Goal: Complete application form

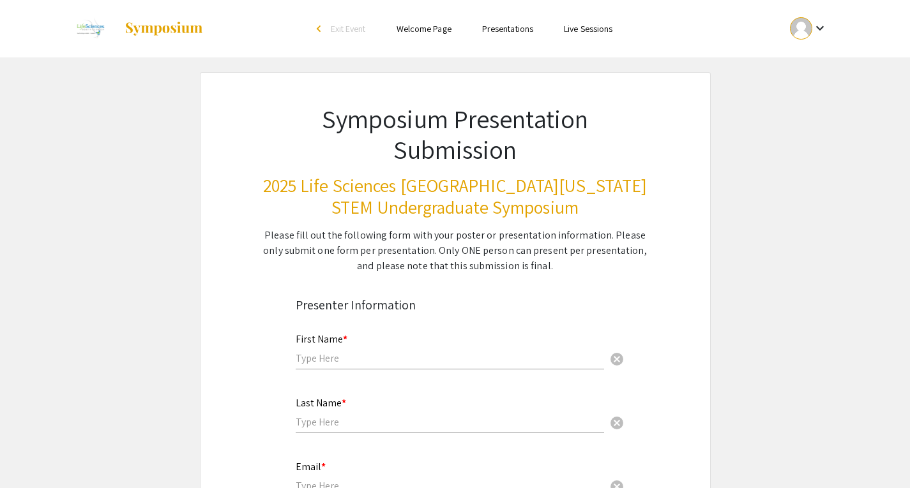
scroll to position [109, 0]
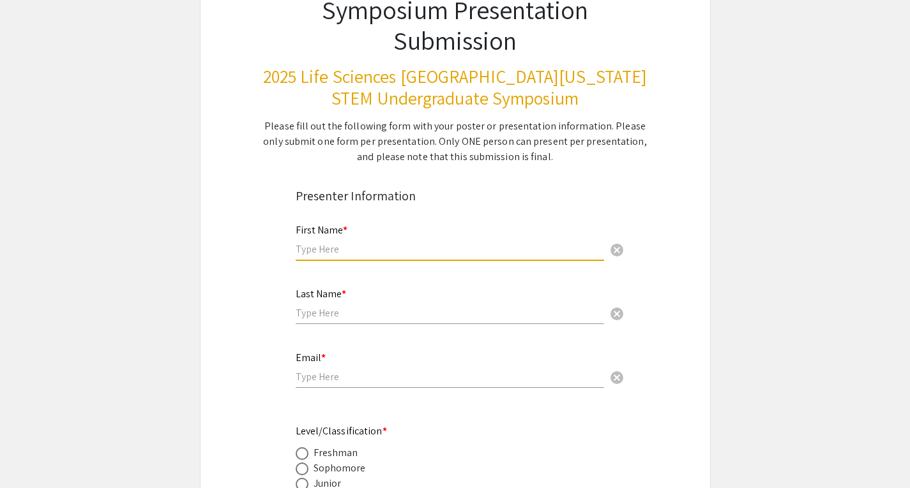
click at [317, 251] on input "text" at bounding box center [450, 249] width 308 height 13
type input "Shayir"
click at [328, 317] on input "text" at bounding box center [450, 312] width 308 height 13
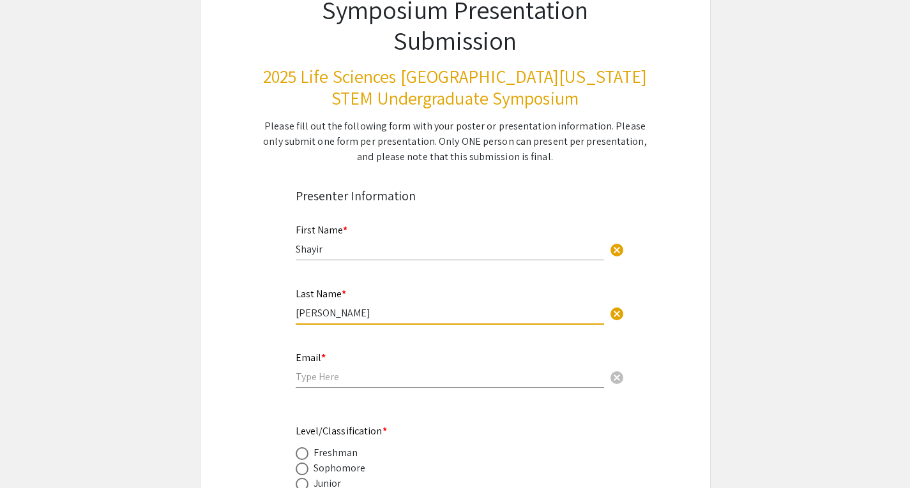
type input "[PERSON_NAME]"
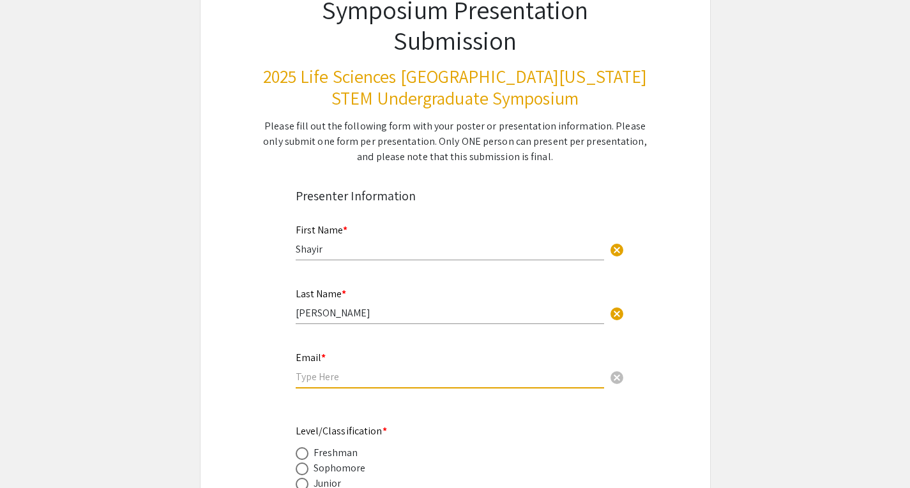
click at [317, 379] on input "email" at bounding box center [450, 376] width 308 height 13
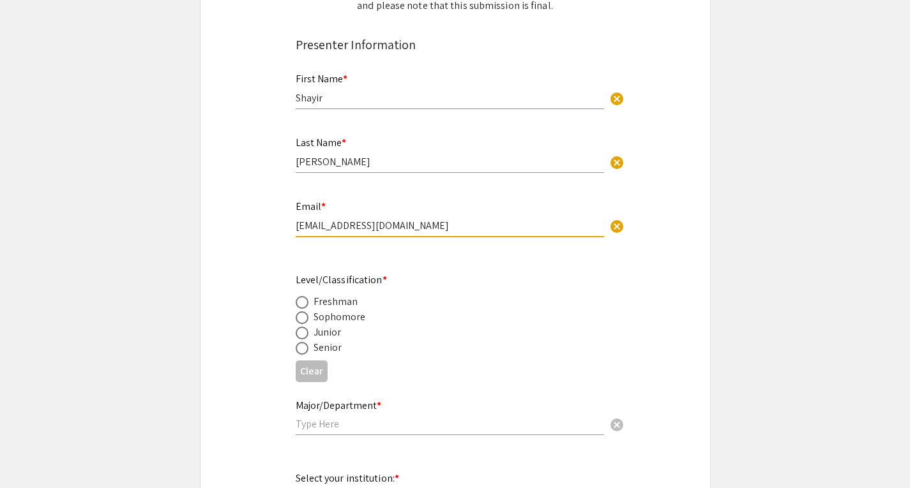
scroll to position [262, 0]
type input "[EMAIL_ADDRESS][DOMAIN_NAME]"
click at [301, 348] on span at bounding box center [302, 347] width 13 height 13
click at [301, 348] on input "radio" at bounding box center [302, 347] width 13 height 13
radio input "true"
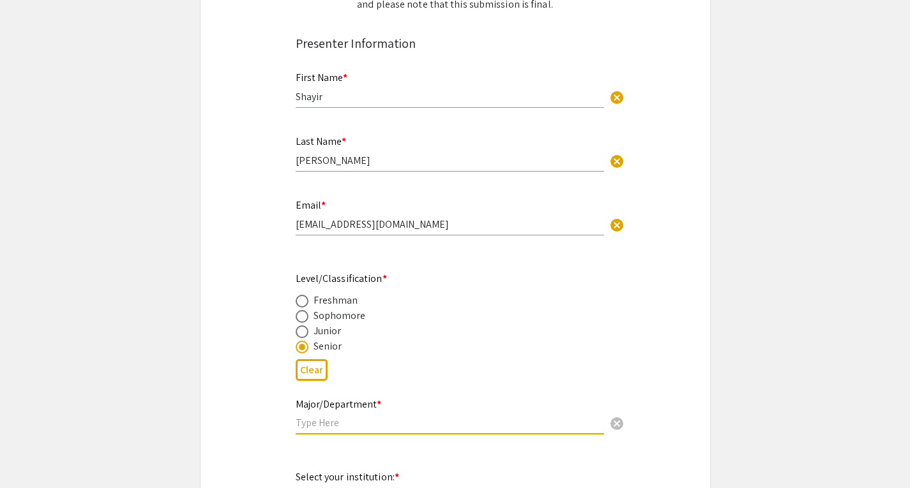
click at [328, 423] on input "text" at bounding box center [450, 422] width 308 height 13
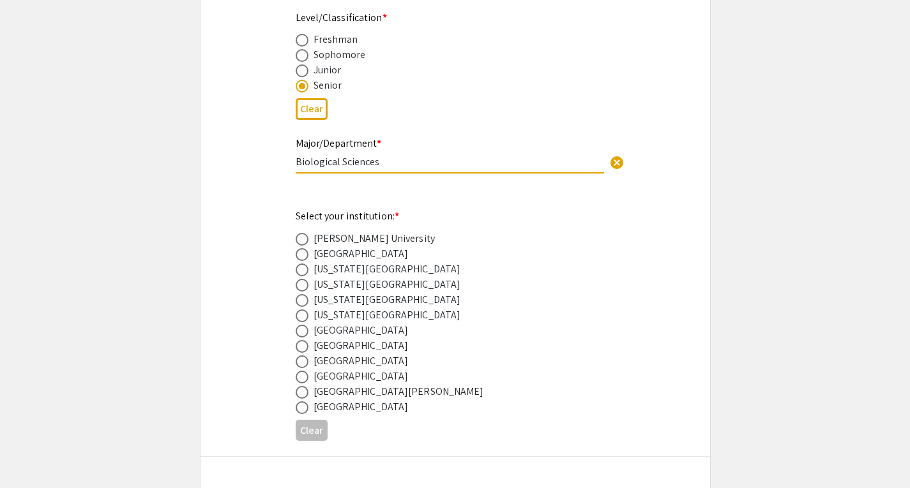
scroll to position [606, 0]
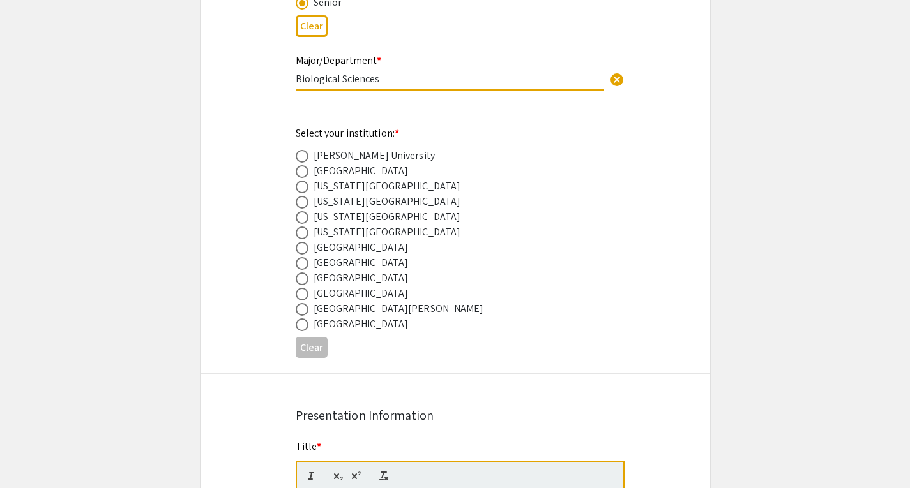
type input "Biological Sciences"
click at [301, 216] on span at bounding box center [302, 217] width 13 height 13
click at [301, 216] on input "radio" at bounding box center [302, 217] width 13 height 13
radio input "true"
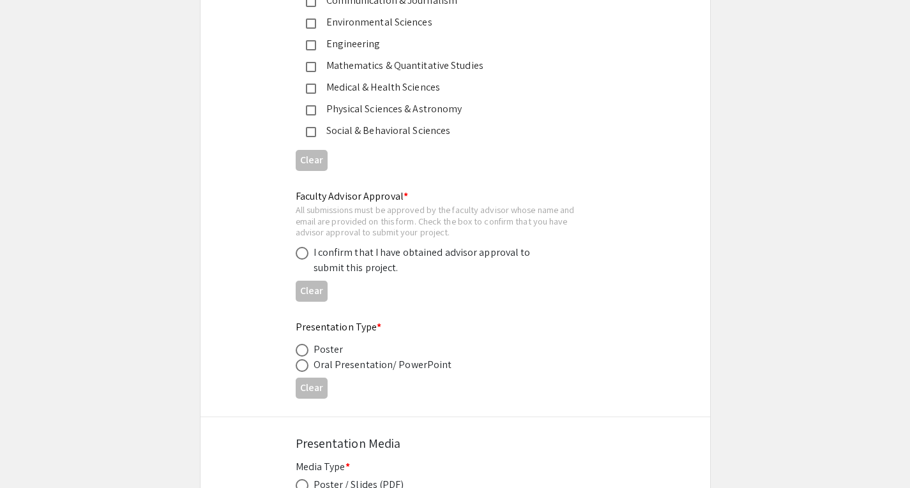
scroll to position [1784, 0]
click at [305, 262] on div "I confirm that I have obtained advisor approval to submit this project." at bounding box center [445, 260] width 299 height 31
click at [305, 257] on span at bounding box center [302, 252] width 13 height 13
click at [305, 257] on input "radio" at bounding box center [302, 252] width 13 height 13
radio input "true"
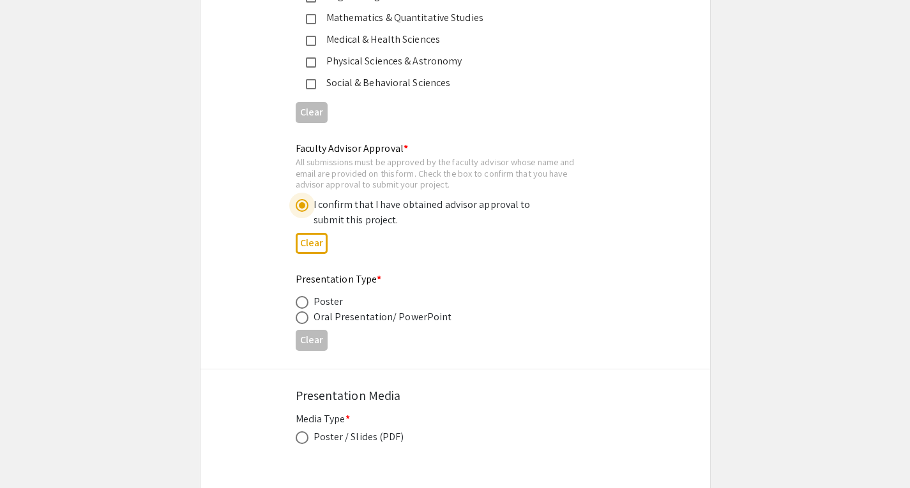
scroll to position [1956, 0]
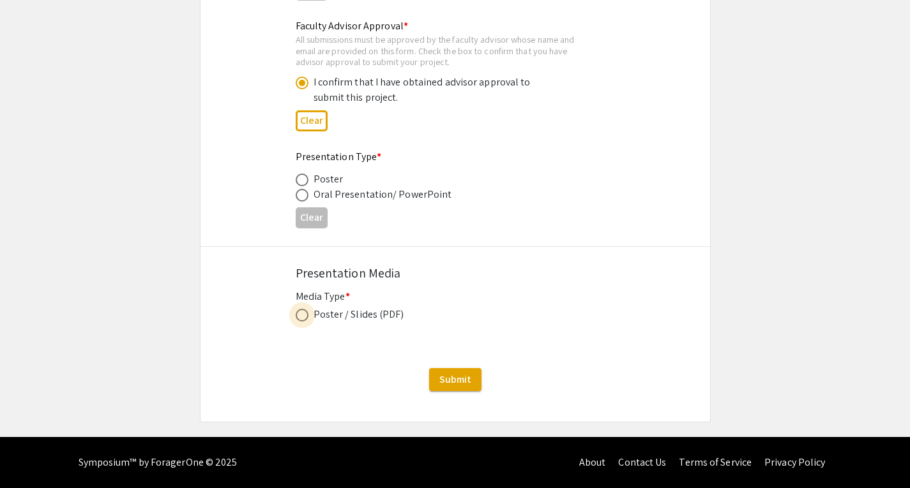
click at [303, 318] on span at bounding box center [302, 315] width 13 height 13
click at [303, 318] on input "radio" at bounding box center [302, 315] width 13 height 13
radio input "true"
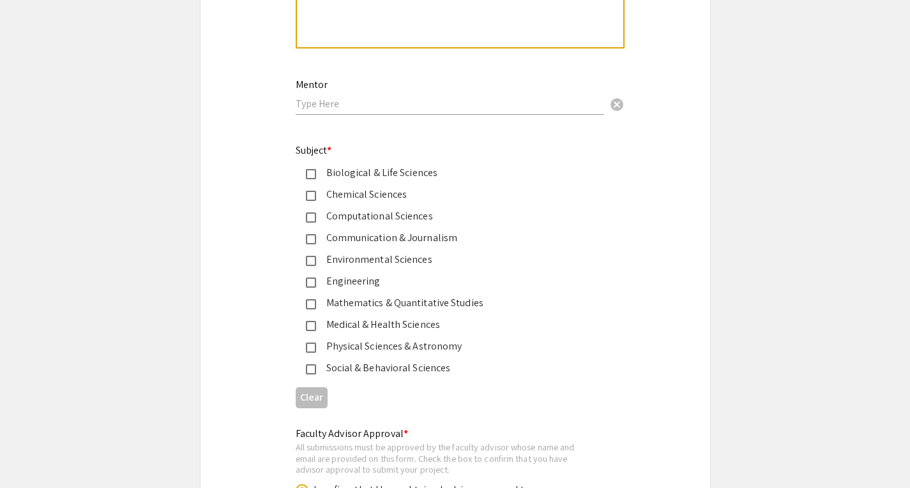
scroll to position [1545, 0]
click at [306, 175] on mat-pseudo-checkbox at bounding box center [311, 175] width 10 height 10
click at [308, 323] on div "Medical & Health Sciences" at bounding box center [445, 325] width 299 height 15
click at [308, 194] on mat-pseudo-checkbox at bounding box center [311, 197] width 10 height 10
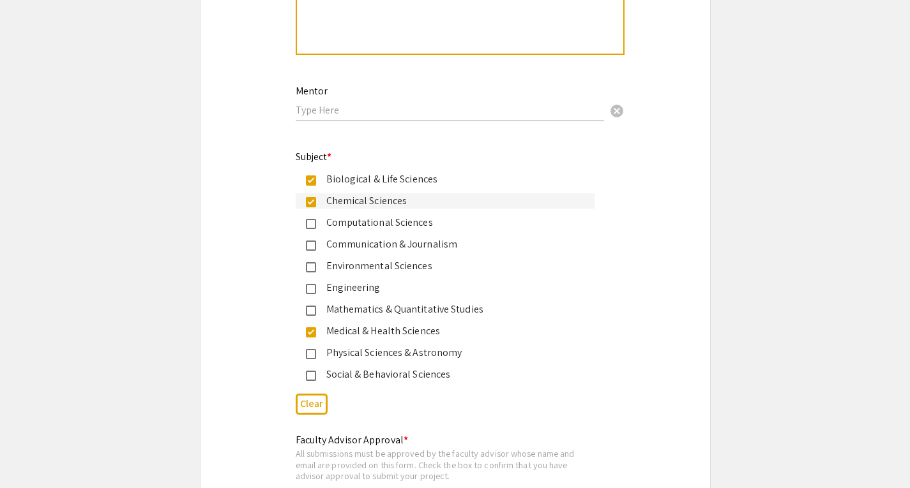
scroll to position [1539, 0]
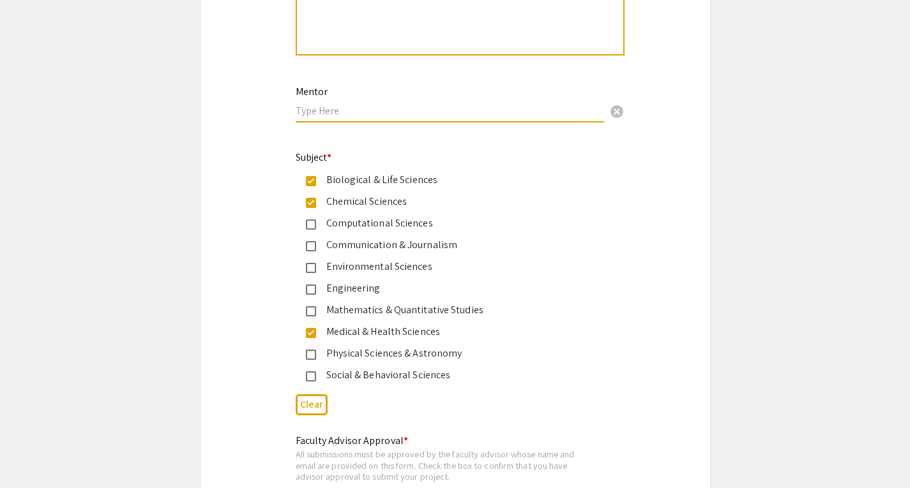
click at [362, 117] on input "text" at bounding box center [450, 110] width 308 height 13
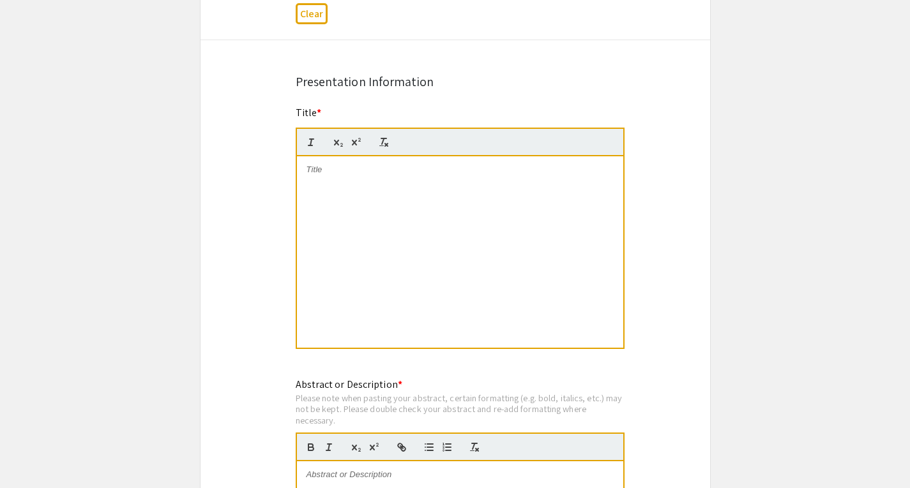
scroll to position [940, 0]
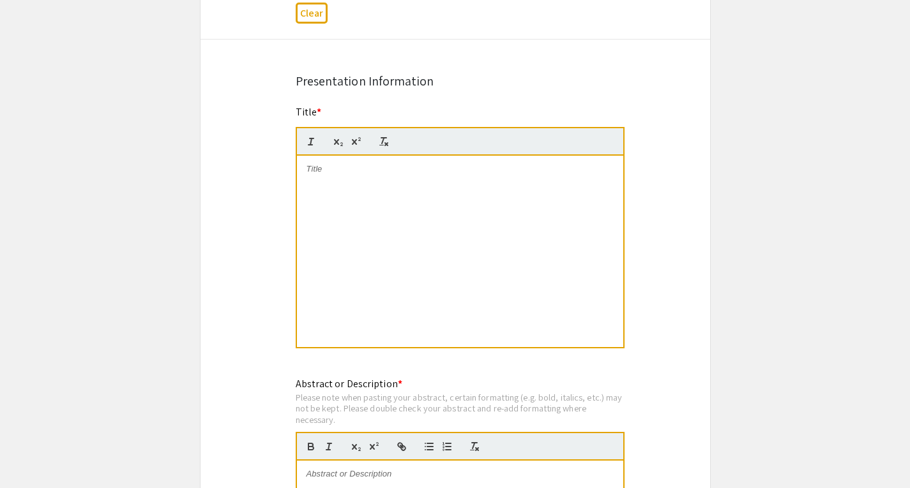
click at [486, 185] on div at bounding box center [460, 252] width 326 height 192
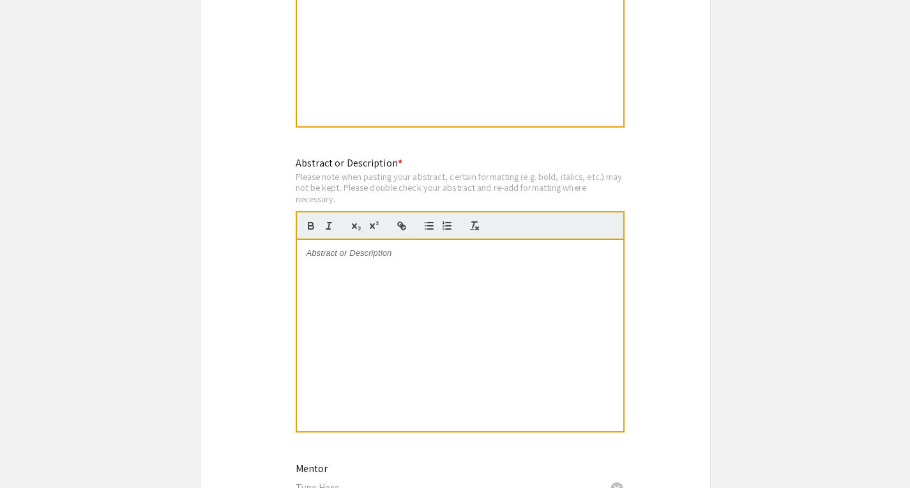
scroll to position [1180, 0]
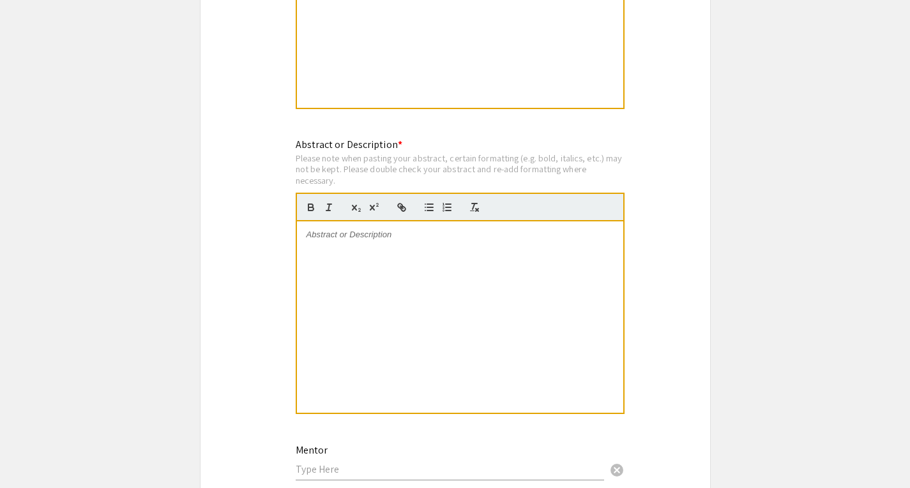
click at [365, 257] on div at bounding box center [460, 318] width 326 height 192
click at [356, 248] on div at bounding box center [460, 318] width 326 height 192
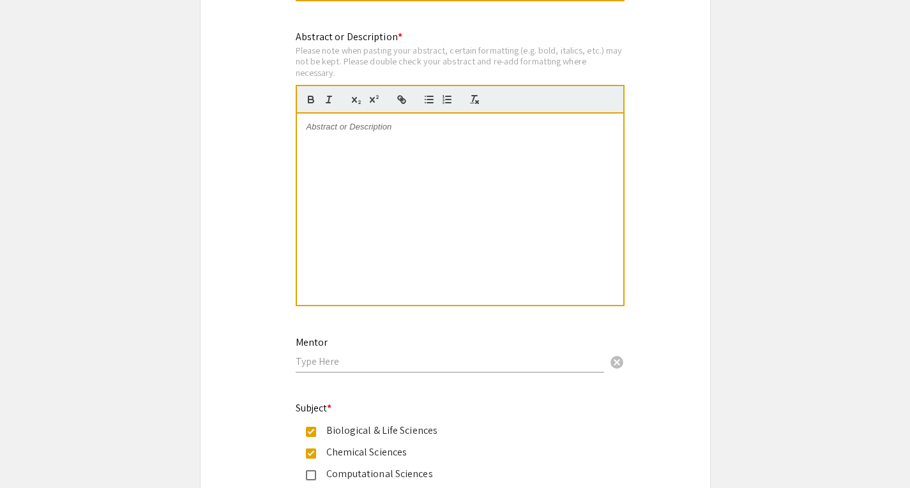
scroll to position [1288, 0]
click at [364, 367] on input "text" at bounding box center [450, 360] width 308 height 13
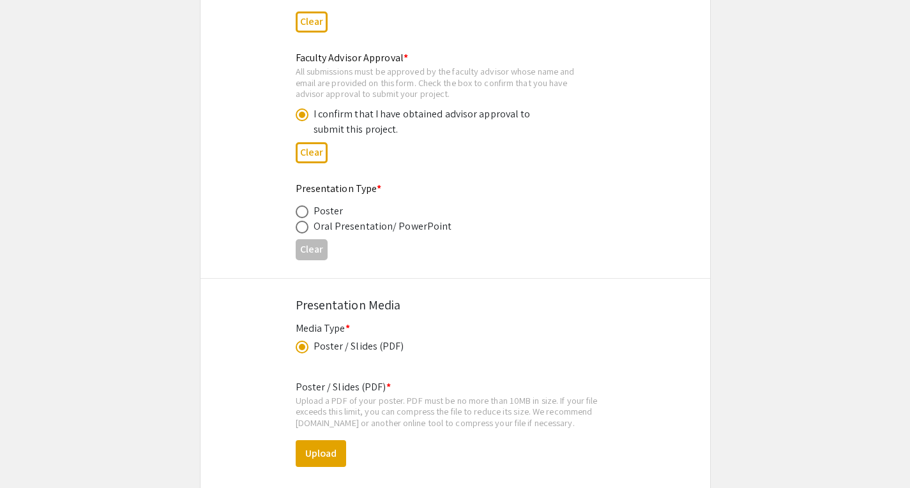
scroll to position [1922, 0]
type input "[PERSON_NAME]"
click at [299, 212] on span at bounding box center [302, 211] width 13 height 13
click at [299, 212] on input "radio" at bounding box center [302, 211] width 13 height 13
radio input "true"
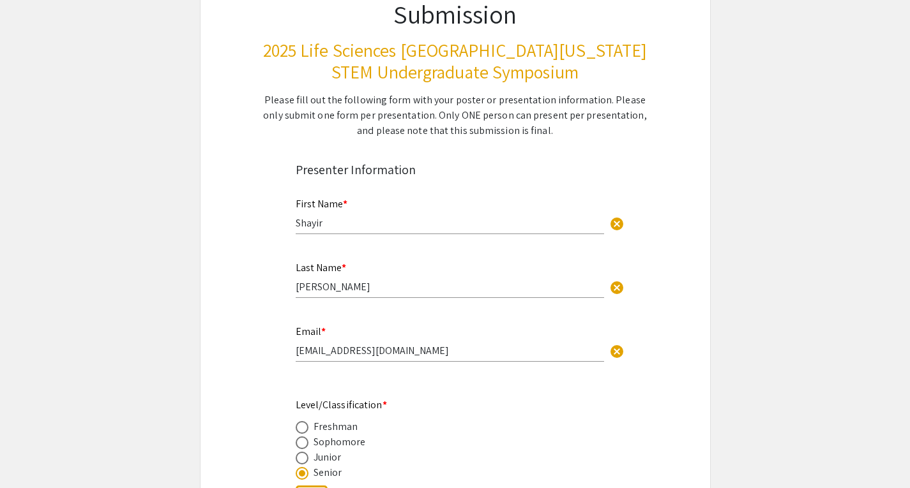
scroll to position [0, 0]
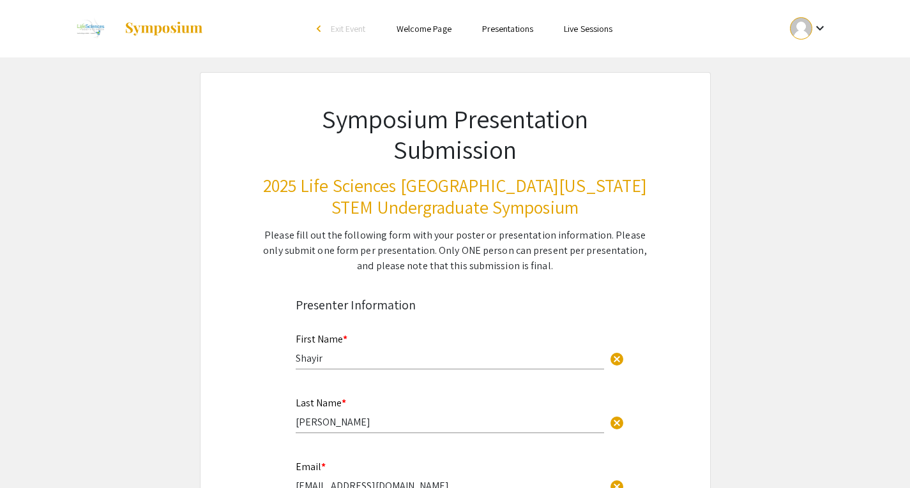
click at [622, 221] on div "Symposium Presentation Submission 2025 Life Sciences [GEOGRAPHIC_DATA][US_STATE…" at bounding box center [455, 173] width 447 height 201
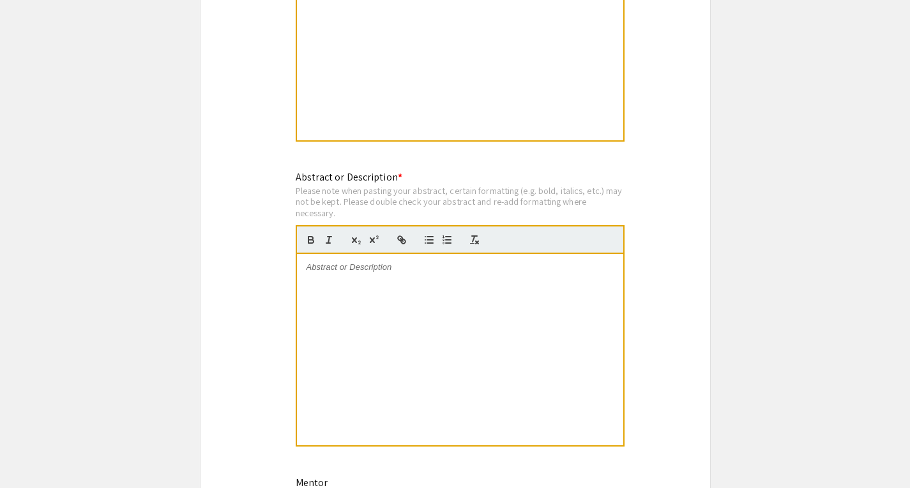
scroll to position [1180, 0]
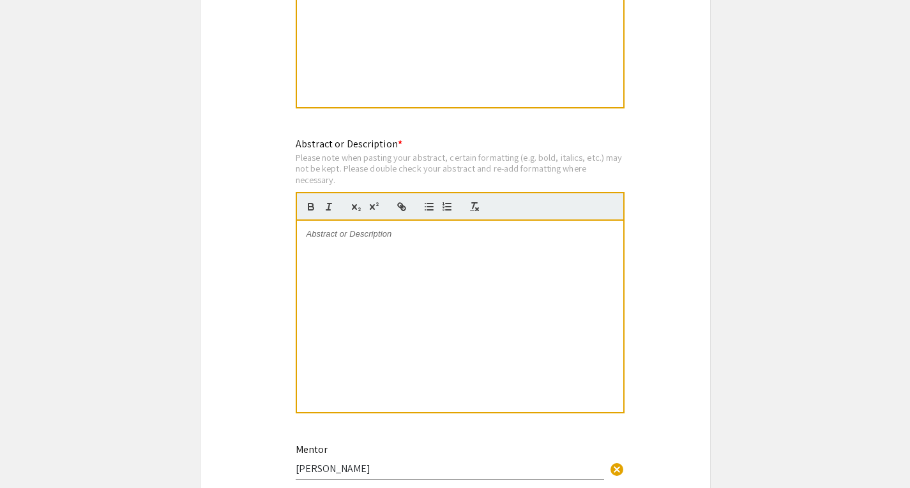
click at [428, 264] on div at bounding box center [460, 317] width 326 height 192
click at [858, 107] on app-submissions "Symposium Presentation Submission 2025 Life Sciences [GEOGRAPHIC_DATA][US_STATE…" at bounding box center [455, 108] width 910 height 2432
